Goal: Task Accomplishment & Management: Use online tool/utility

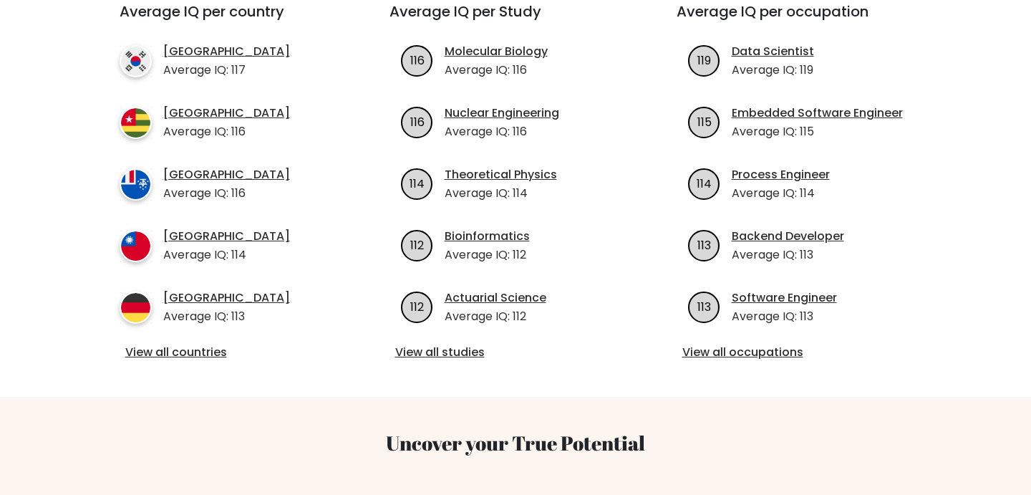
scroll to position [556, 0]
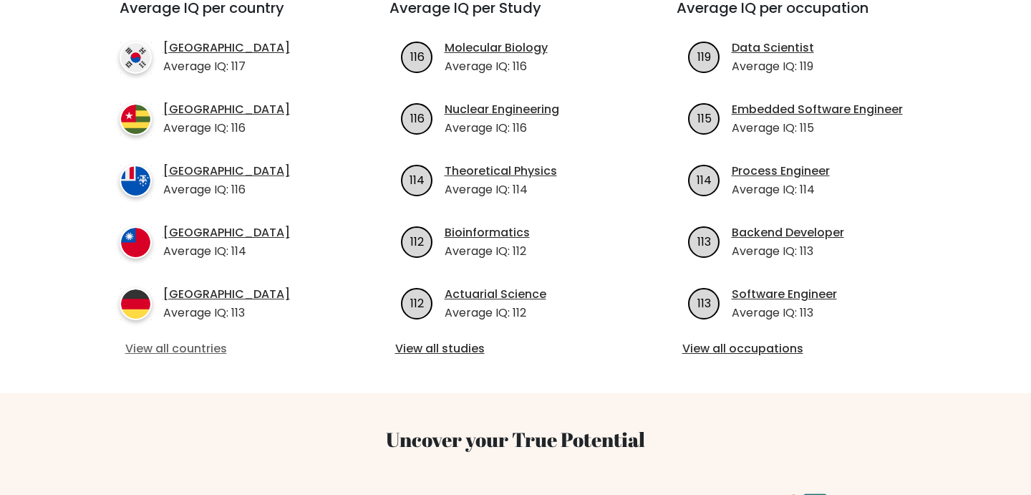
click at [179, 340] on link "View all countries" at bounding box center [228, 348] width 207 height 17
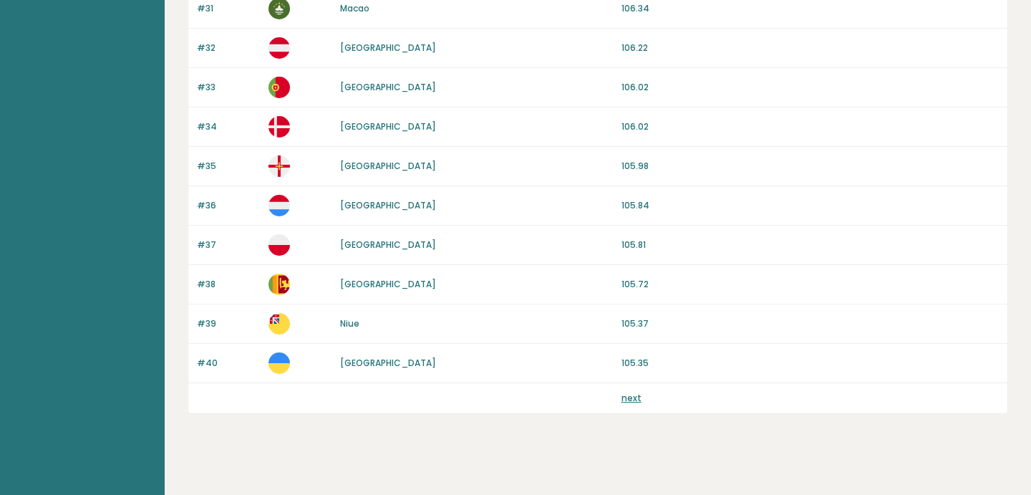
scroll to position [1365, 0]
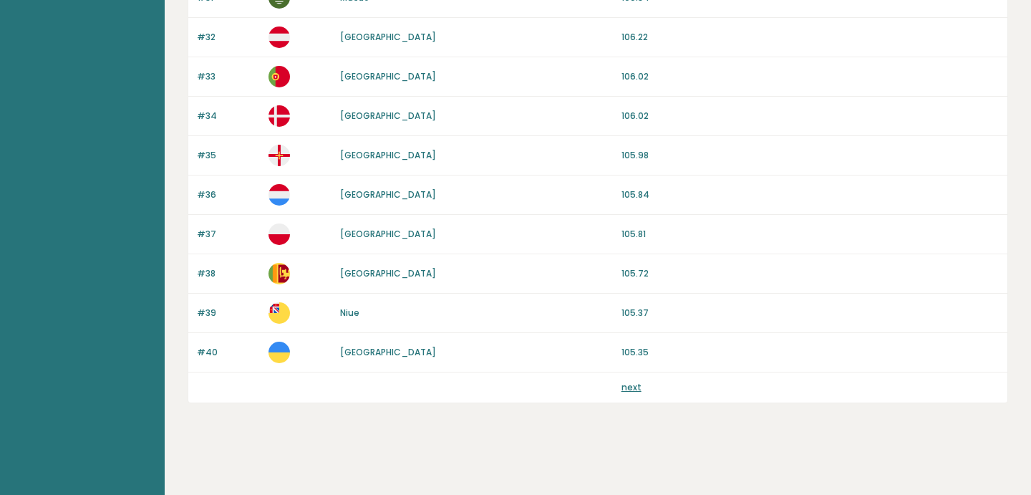
click at [634, 393] on p "next" at bounding box center [631, 387] width 20 height 13
click at [631, 389] on link "next" at bounding box center [631, 387] width 20 height 12
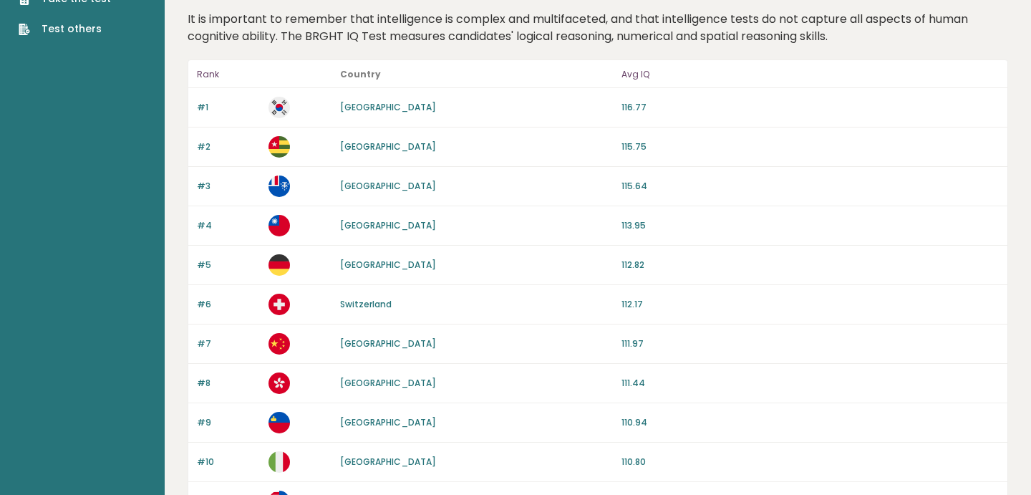
scroll to position [0, 0]
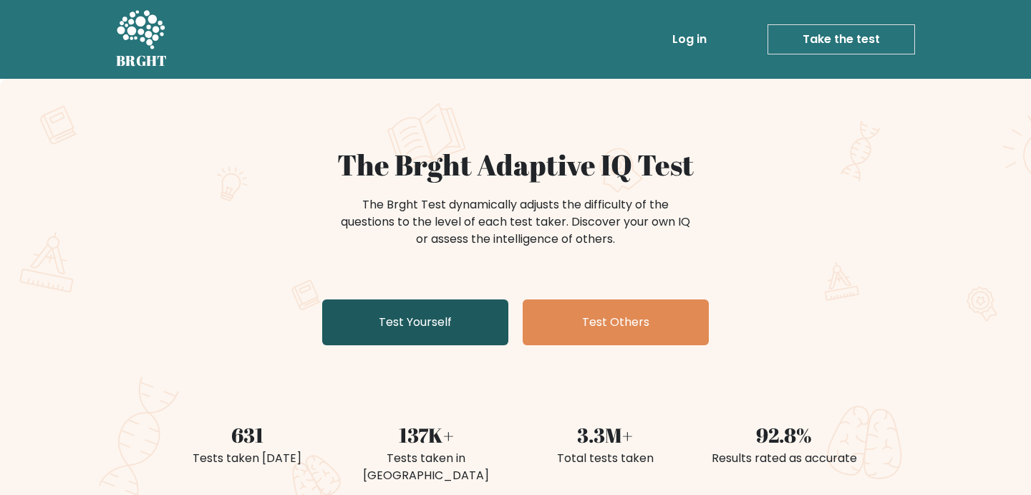
click at [420, 326] on link "Test Yourself" at bounding box center [415, 322] width 186 height 46
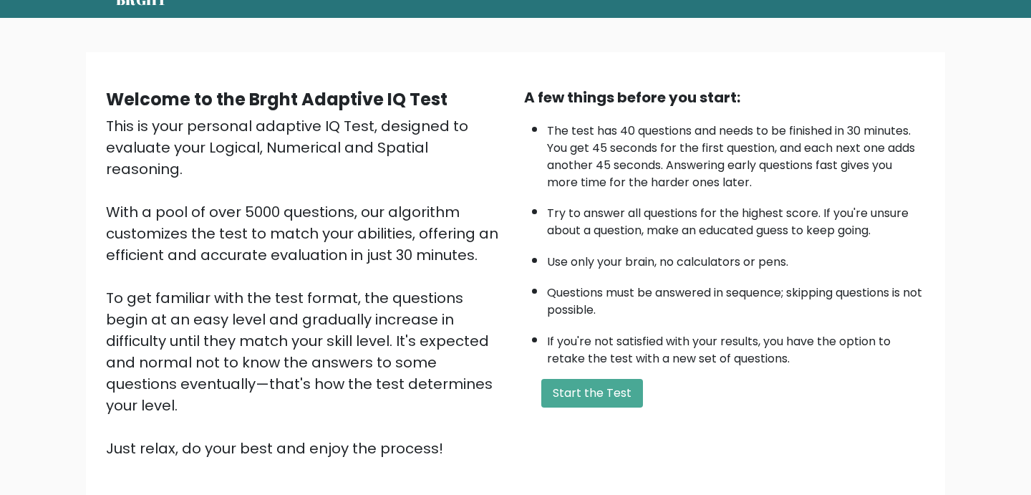
scroll to position [79, 0]
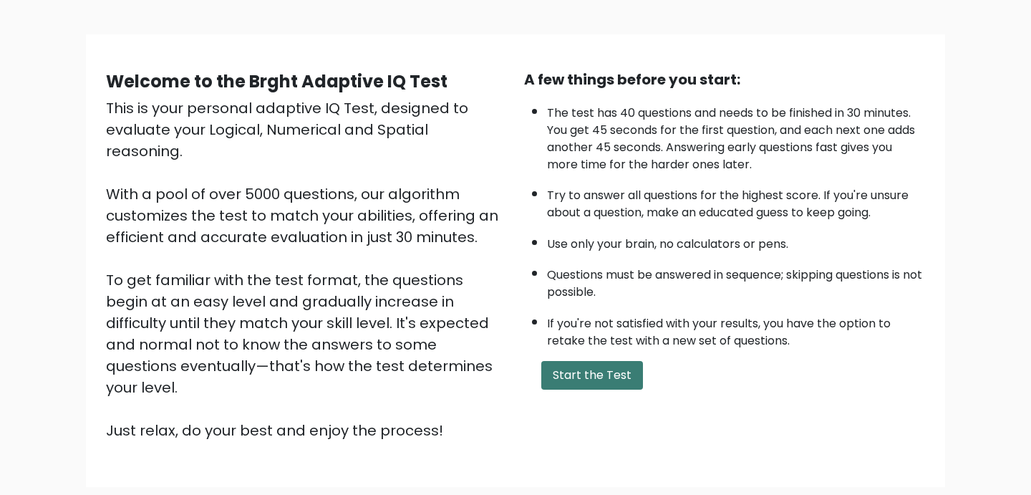
click at [607, 376] on button "Start the Test" at bounding box center [592, 375] width 102 height 29
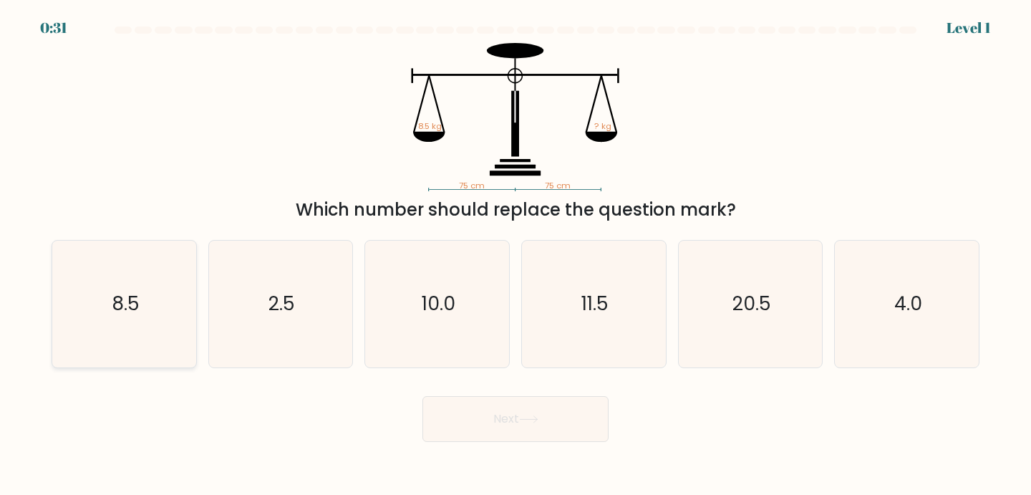
click at [122, 295] on text "8.5" at bounding box center [126, 304] width 28 height 26
click at [515, 255] on input "a. 8.5" at bounding box center [515, 251] width 1 height 7
radio input "true"
click at [506, 419] on button "Next" at bounding box center [515, 419] width 186 height 46
